Goal: Information Seeking & Learning: Learn about a topic

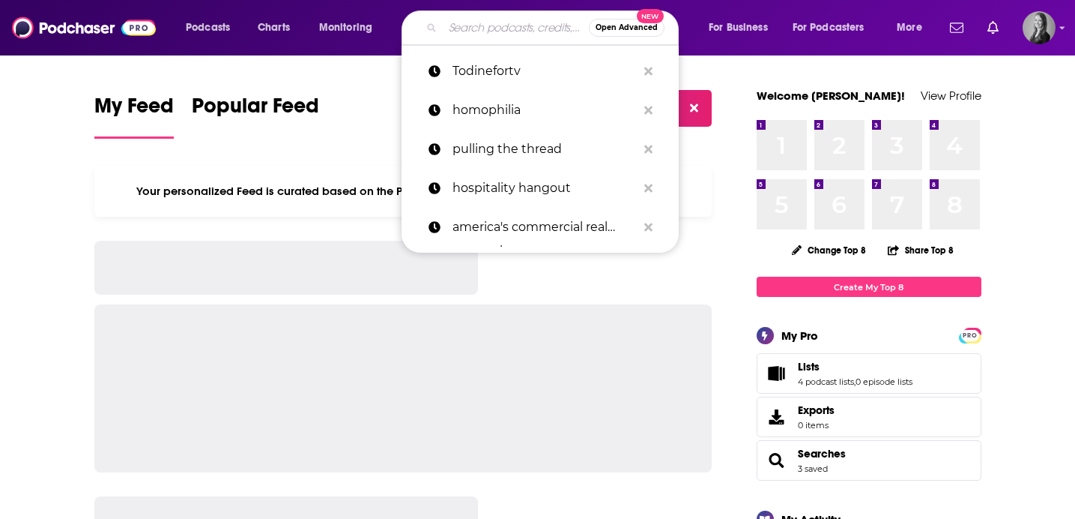
click at [511, 29] on input "Search podcasts, credits, & more..." at bounding box center [516, 28] width 146 height 24
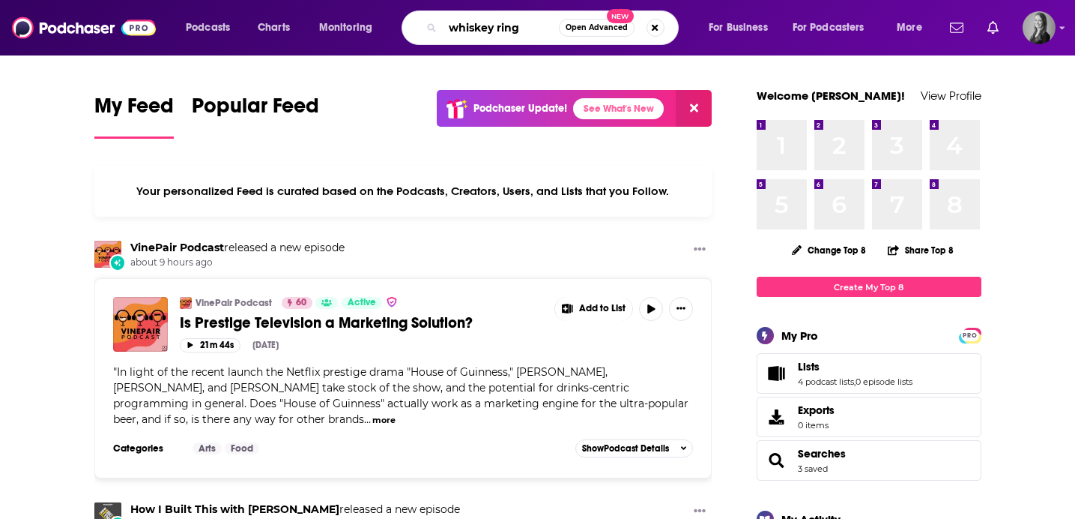
type input "whiskey ring"
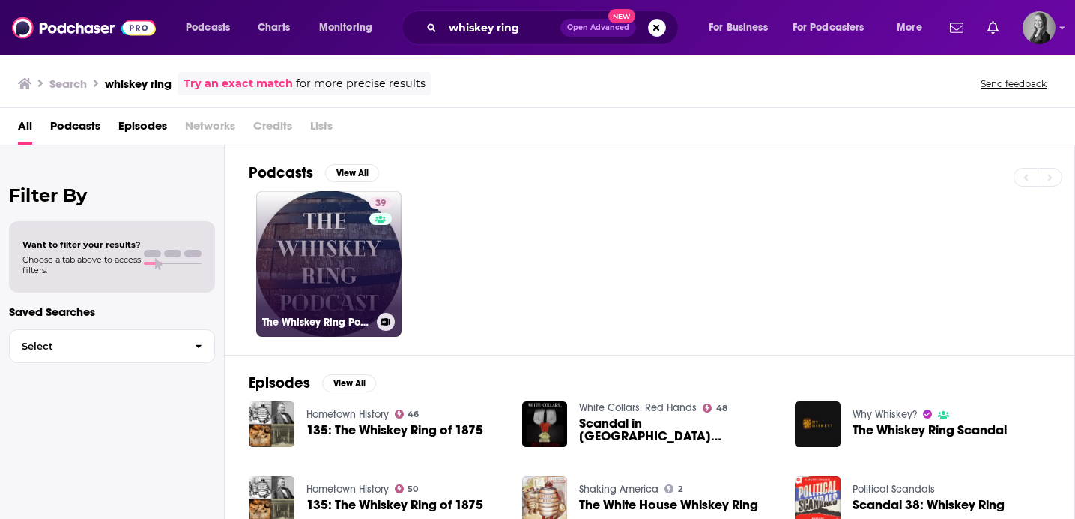
click at [348, 250] on link "39 The Whiskey Ring Podcast" at bounding box center [328, 263] width 145 height 145
